Goal: Find specific page/section: Find specific page/section

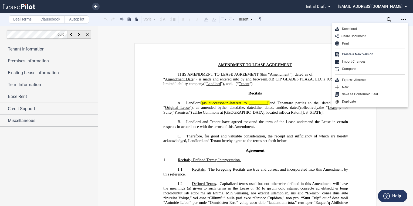
click at [28, 8] on use at bounding box center [19, 6] width 32 height 5
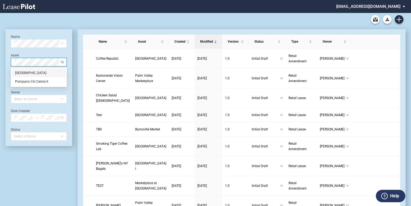
click at [41, 72] on div "Pompano Citi Centre" at bounding box center [38, 72] width 47 height 5
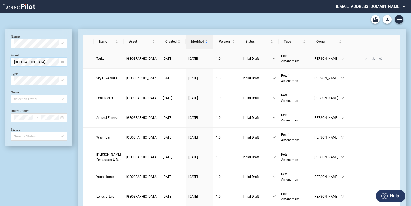
click at [132, 58] on link "Pompano Citi Centre" at bounding box center [141, 58] width 31 height 5
